Goal: Entertainment & Leisure: Consume media (video, audio)

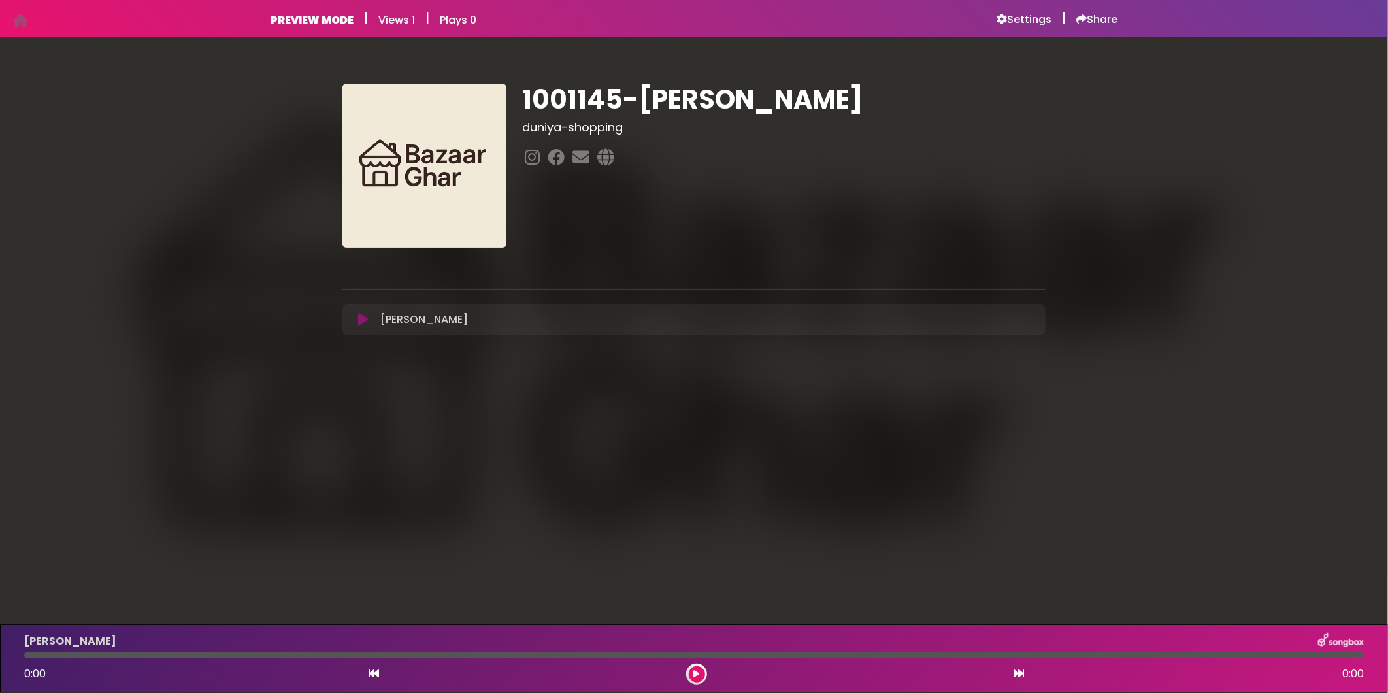
click at [361, 316] on icon at bounding box center [363, 319] width 10 height 13
click at [361, 320] on icon at bounding box center [363, 319] width 10 height 13
click at [361, 318] on icon at bounding box center [363, 319] width 10 height 13
